Goal: Task Accomplishment & Management: Manage account settings

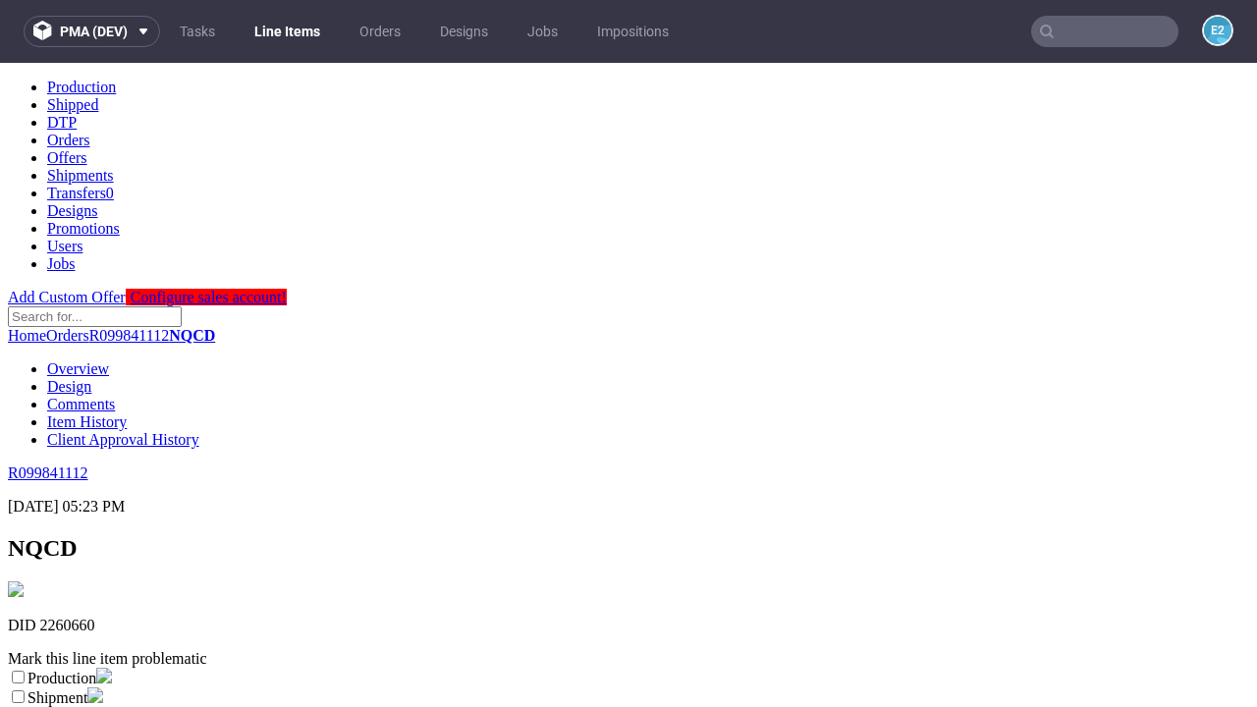
scroll to position [346, 0]
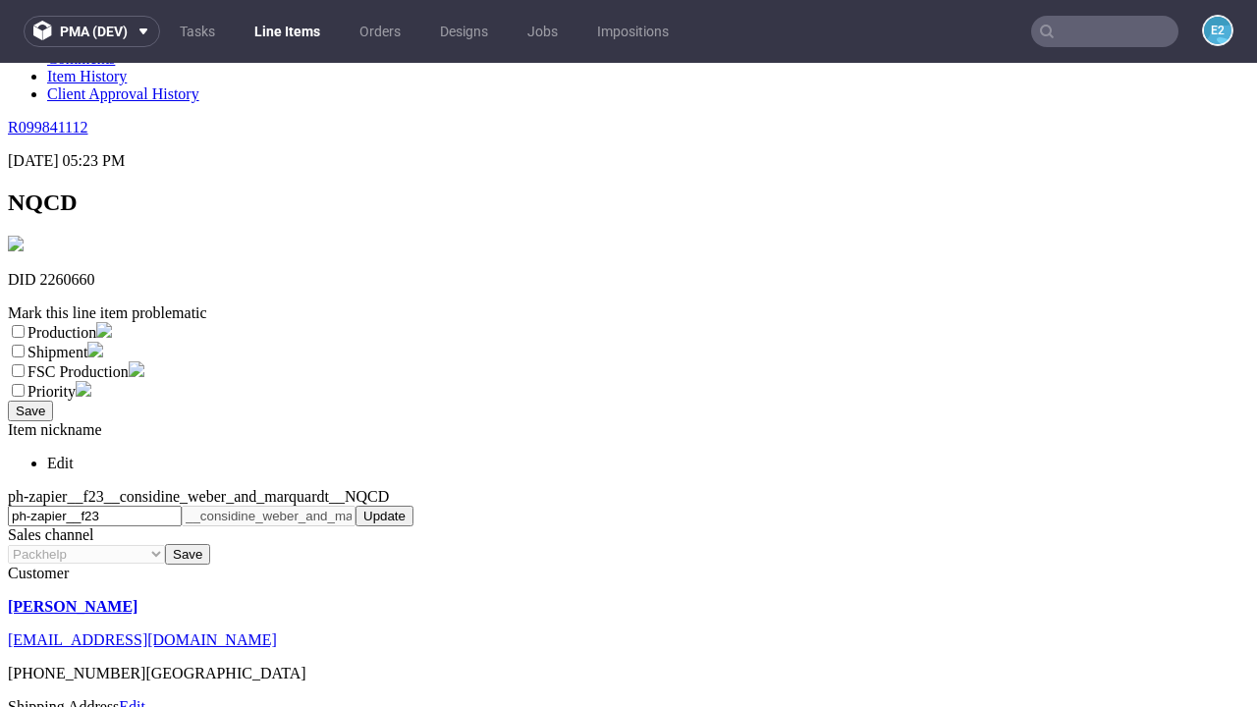
select select "dtp_ca_needed"
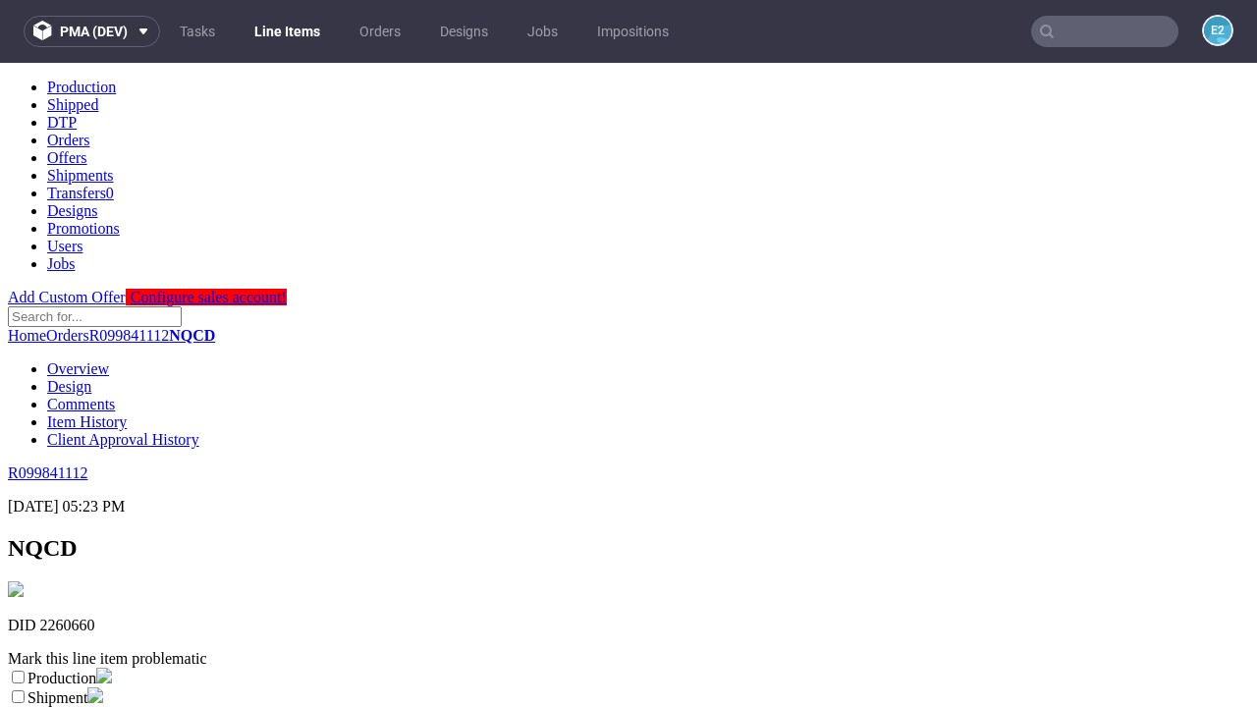
scroll to position [0, 0]
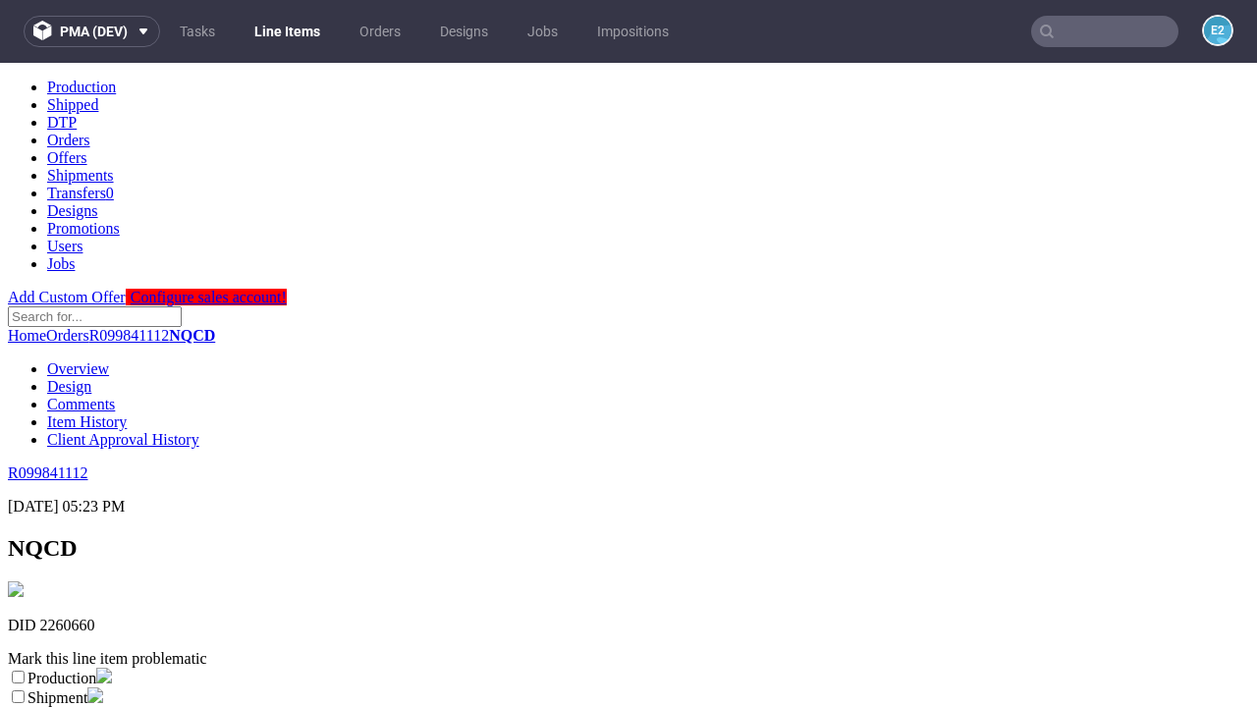
checkbox input "true"
